Goal: Navigation & Orientation: Find specific page/section

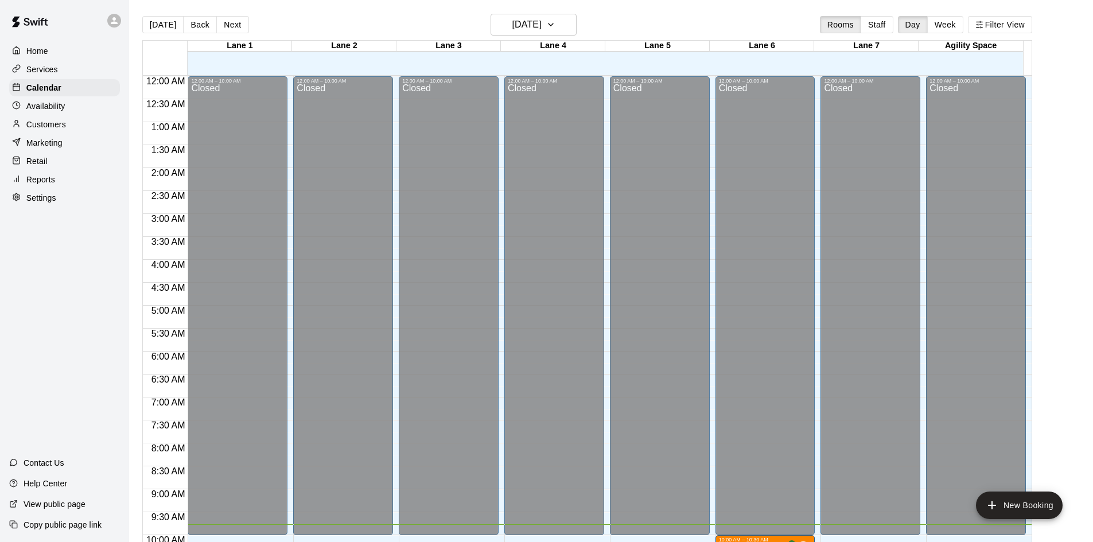
scroll to position [359, 0]
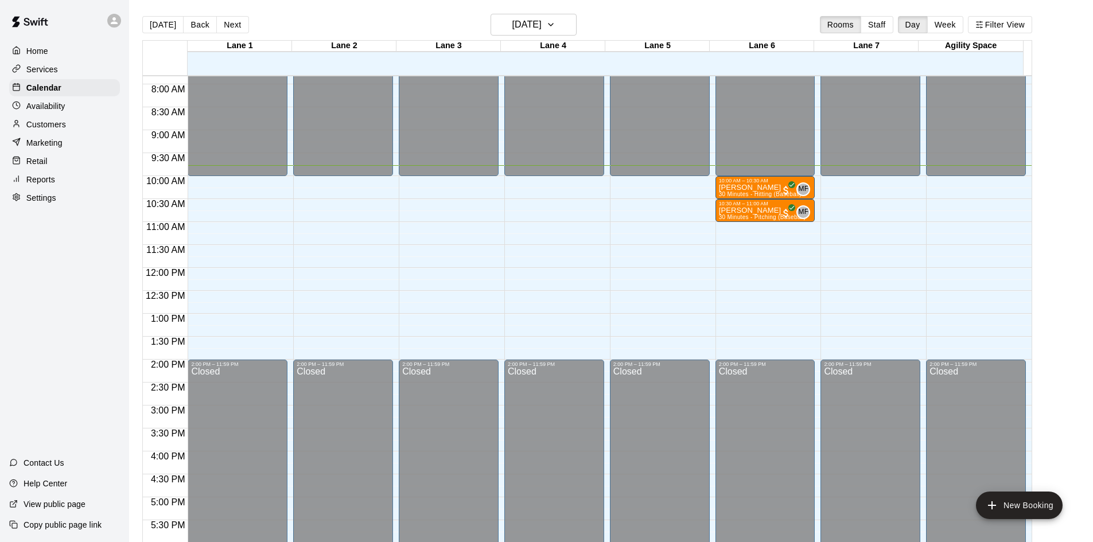
click at [0, 379] on div "Home Services Calendar Availability Customers Marketing Retail Reports Settings…" at bounding box center [64, 271] width 129 height 542
click at [44, 126] on p "Customers" at bounding box center [46, 124] width 40 height 11
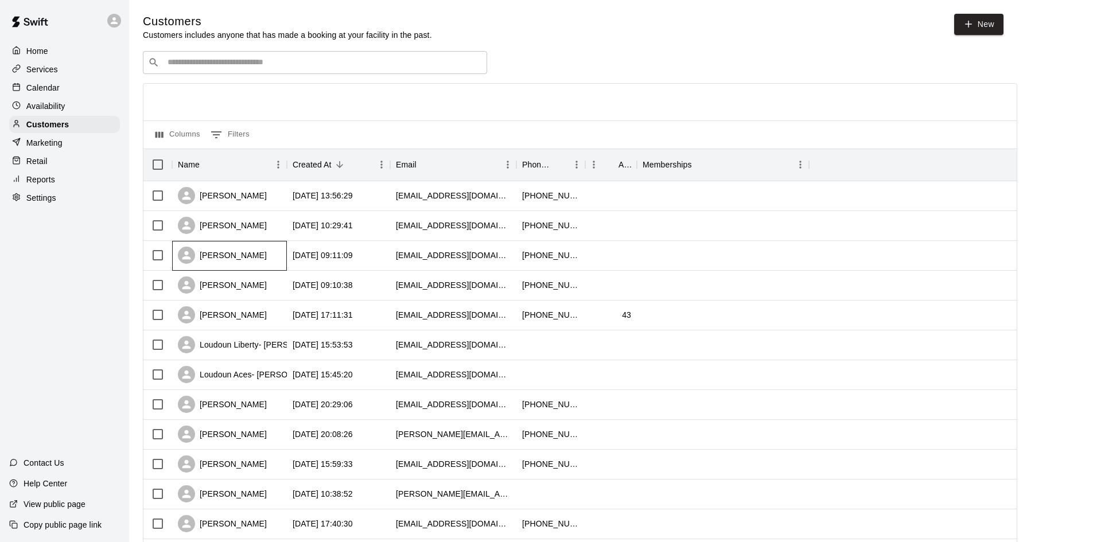
click at [259, 257] on div "[PERSON_NAME]" at bounding box center [229, 256] width 115 height 30
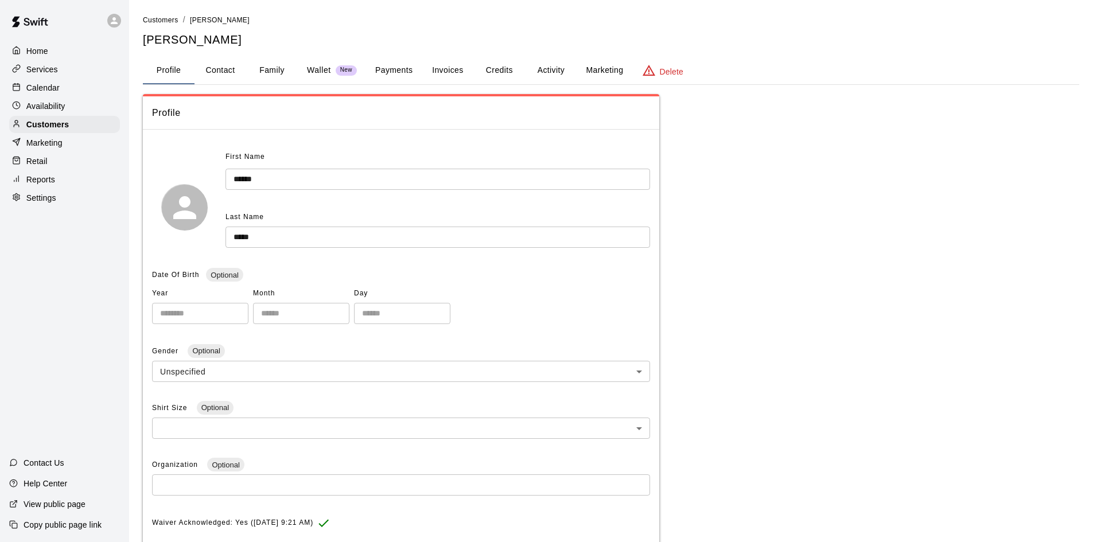
click at [539, 69] on button "Activity" at bounding box center [551, 71] width 52 height 28
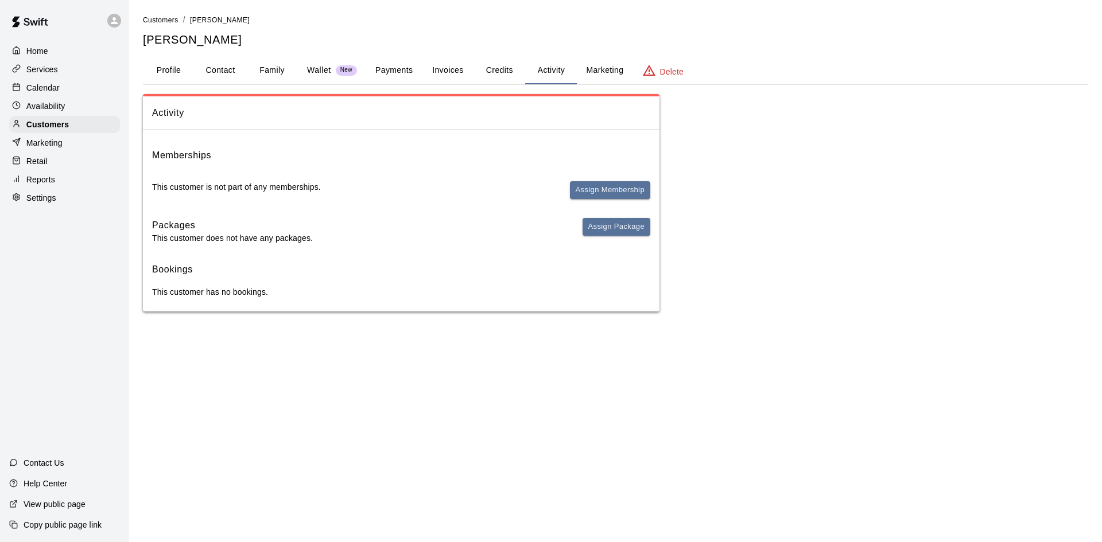
click at [59, 94] on p "Calendar" at bounding box center [42, 87] width 33 height 11
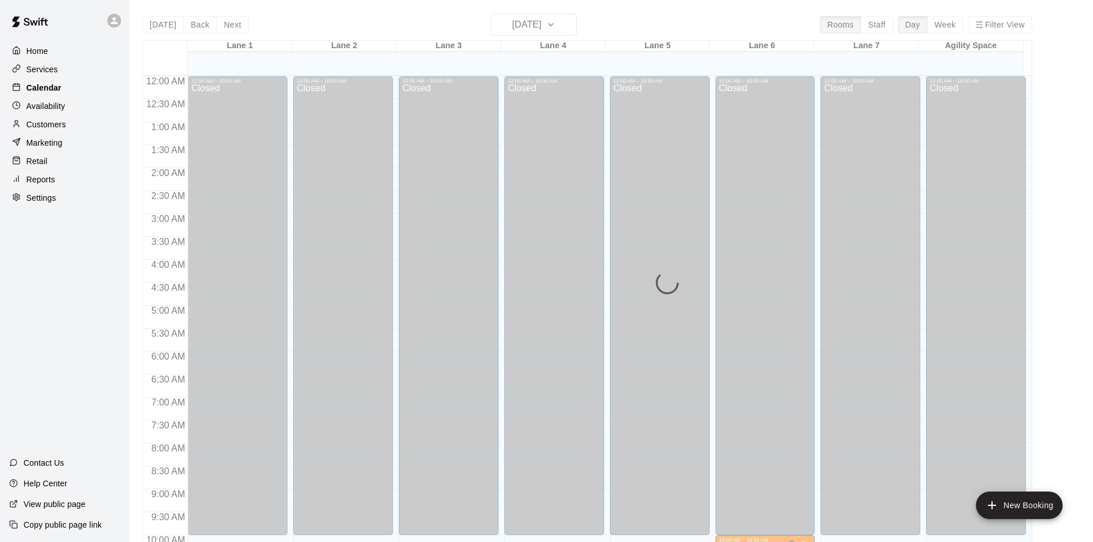
scroll to position [468, 0]
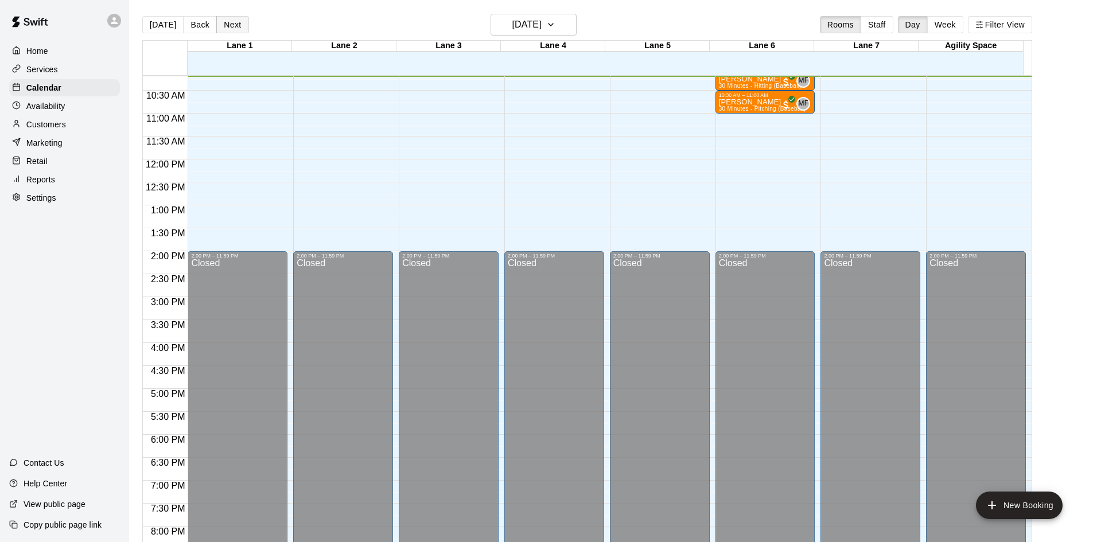
click at [235, 29] on button "Next" at bounding box center [232, 24] width 32 height 17
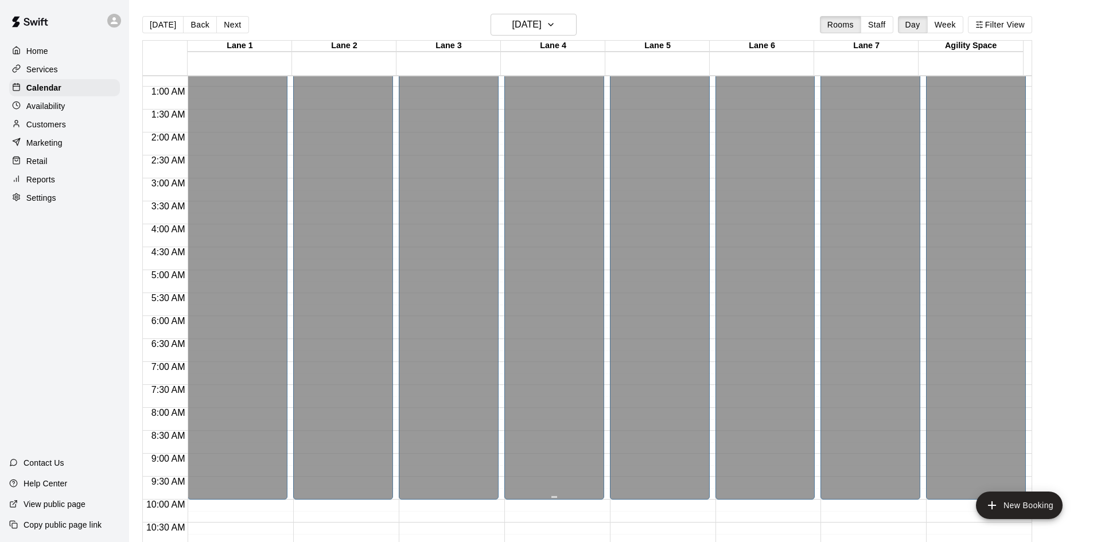
scroll to position [0, 0]
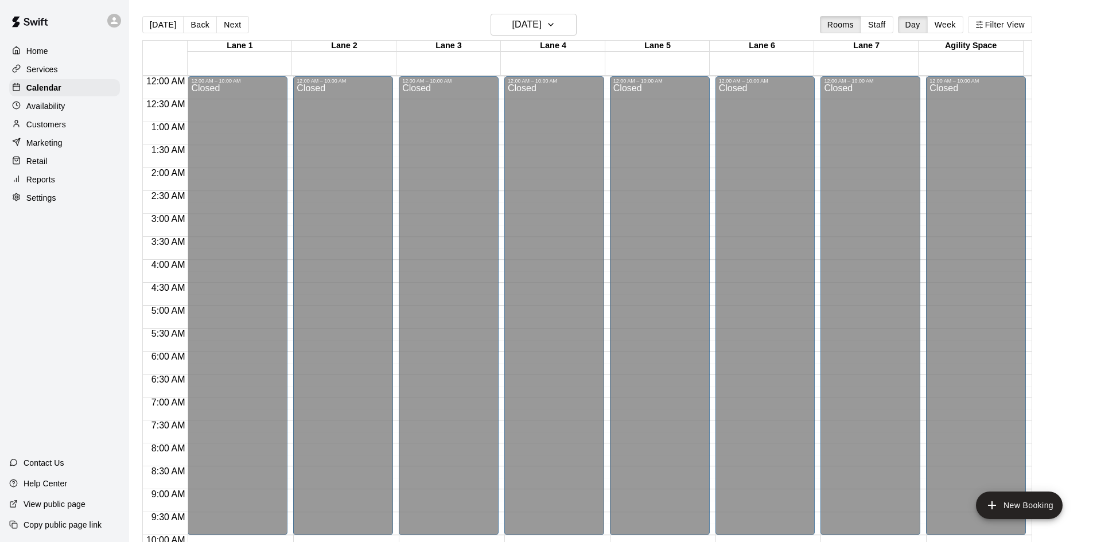
click at [236, 21] on button "Next" at bounding box center [232, 24] width 32 height 17
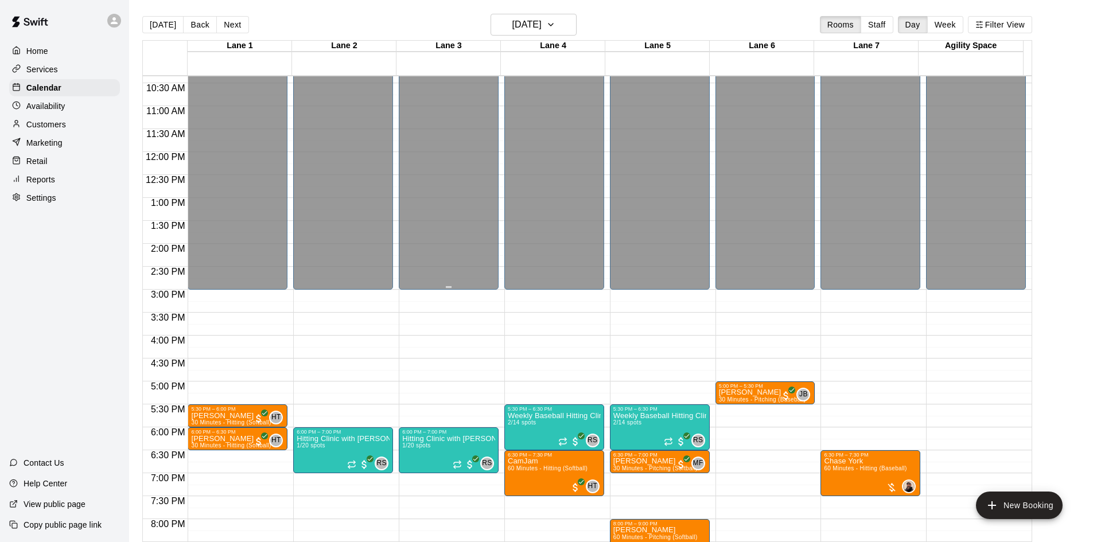
scroll to position [624, 0]
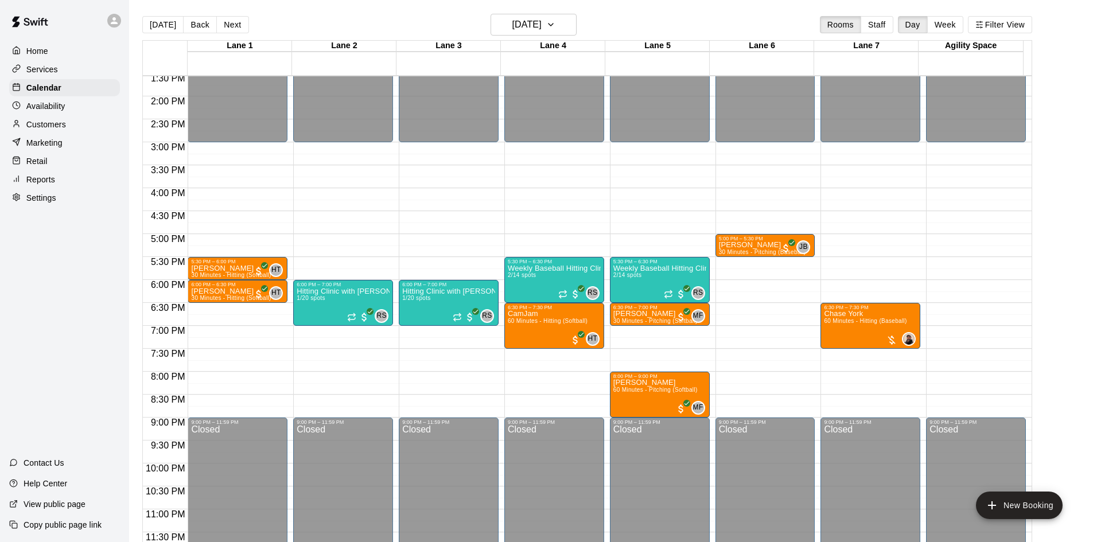
click at [231, 24] on button "Next" at bounding box center [232, 24] width 32 height 17
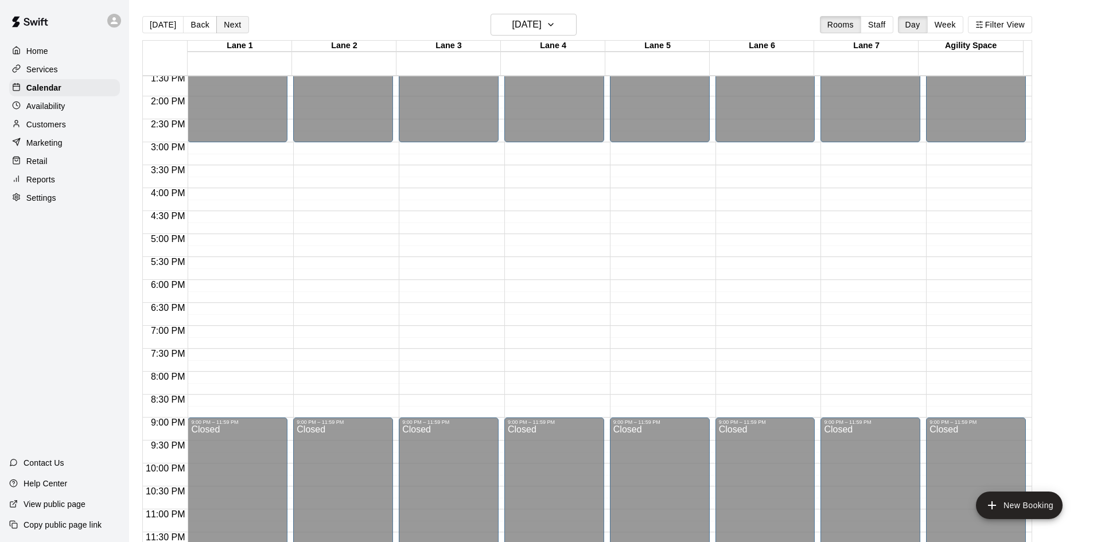
click at [227, 29] on button "Next" at bounding box center [232, 24] width 32 height 17
click at [169, 22] on button "[DATE]" at bounding box center [162, 24] width 41 height 17
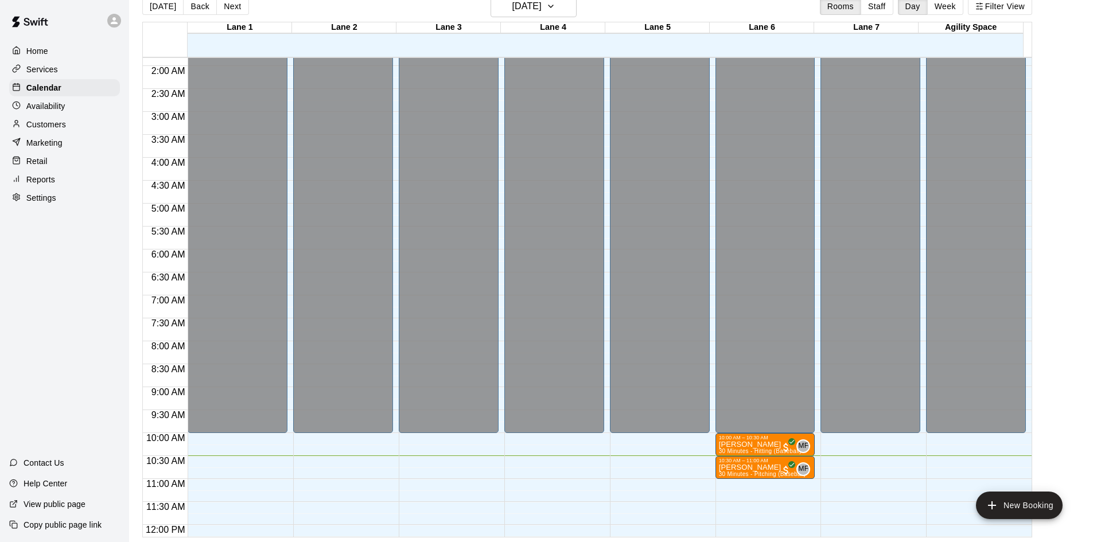
scroll to position [172, 0]
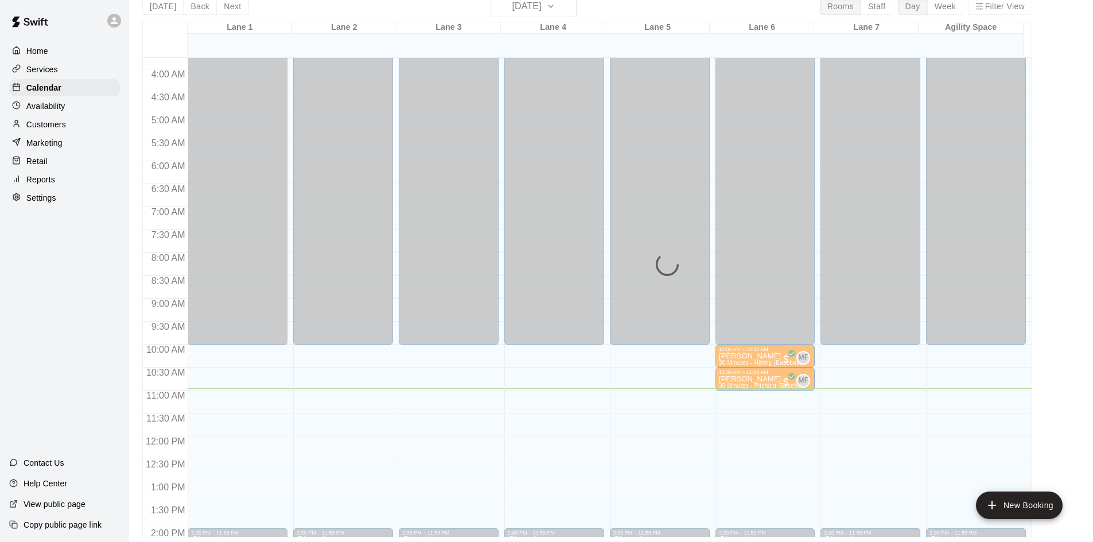
click at [57, 129] on p "Customers" at bounding box center [46, 124] width 40 height 11
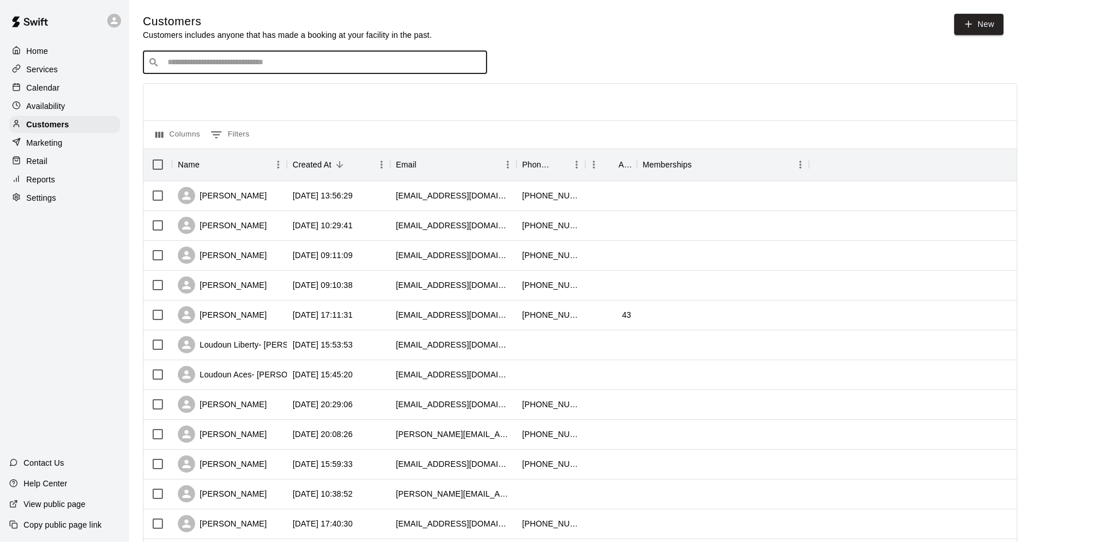
click at [347, 58] on input "Search customers by name or email" at bounding box center [323, 62] width 318 height 11
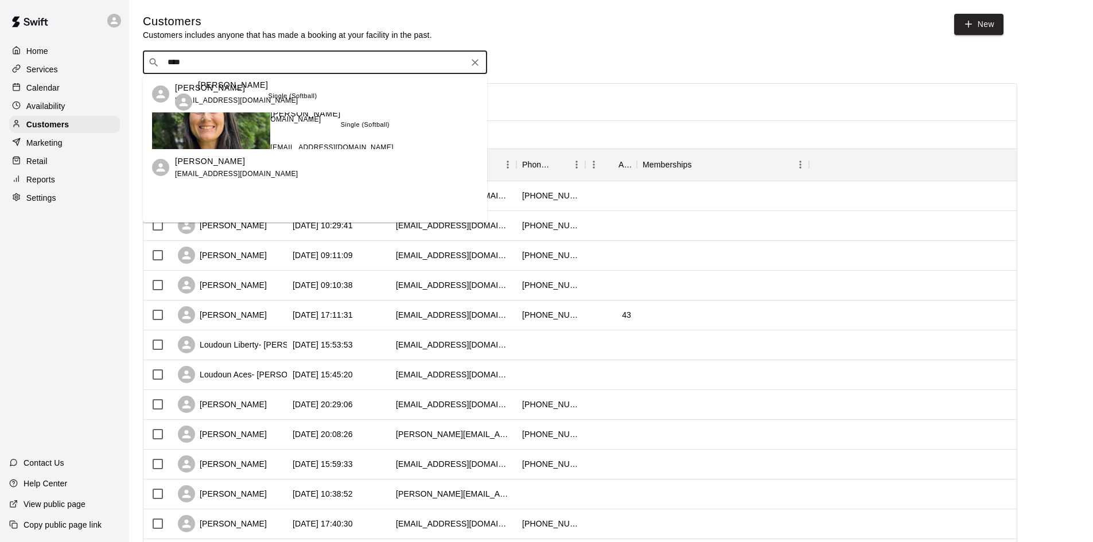
type input "****"
